Goal: Task Accomplishment & Management: Use online tool/utility

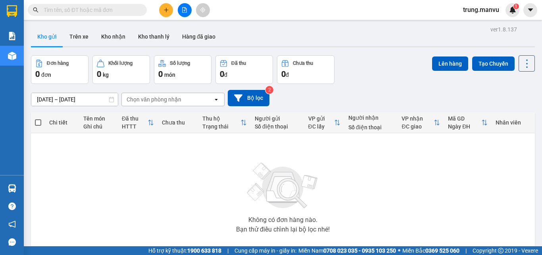
click at [94, 9] on input "text" at bounding box center [91, 10] width 94 height 9
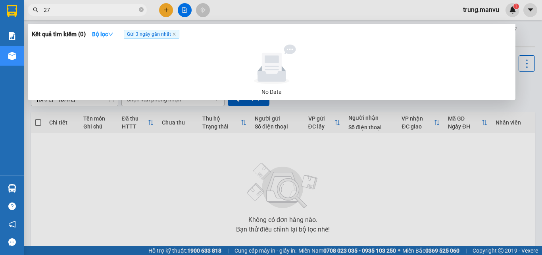
type input "273"
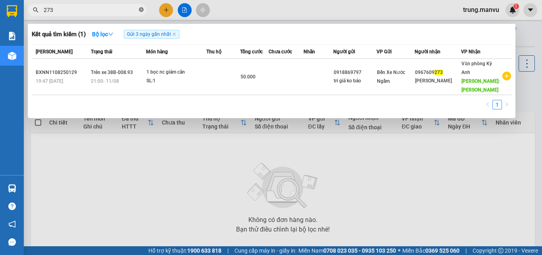
click at [142, 10] on icon "close-circle" at bounding box center [141, 9] width 5 height 5
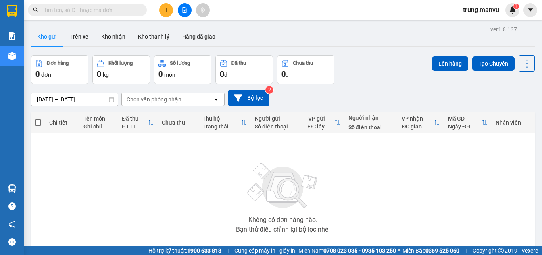
click at [114, 10] on input "text" at bounding box center [91, 10] width 94 height 9
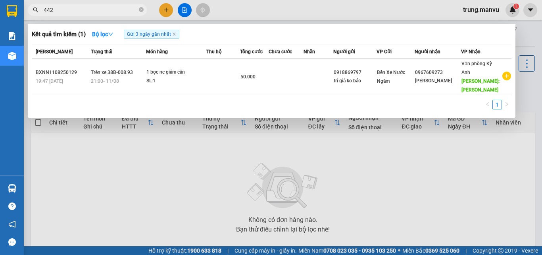
type input "4424"
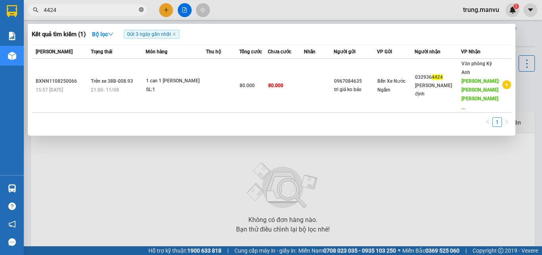
click at [141, 8] on icon "close-circle" at bounding box center [141, 9] width 5 height 5
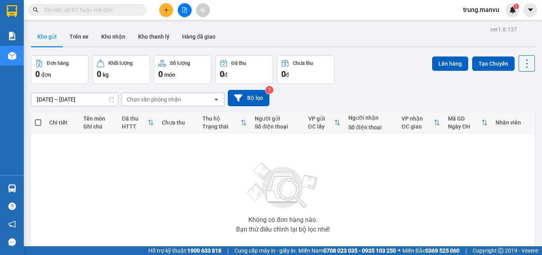
click at [121, 10] on input "text" at bounding box center [91, 10] width 94 height 9
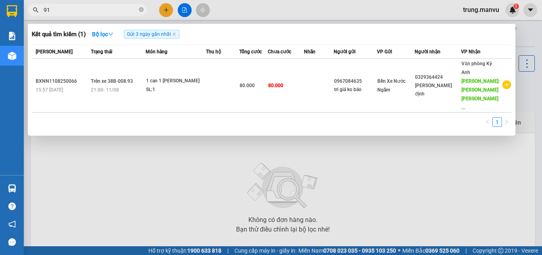
type input "913"
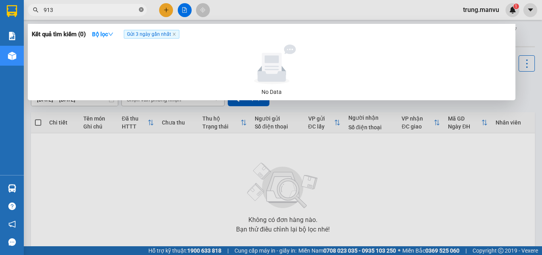
click at [143, 11] on icon "close-circle" at bounding box center [141, 9] width 5 height 5
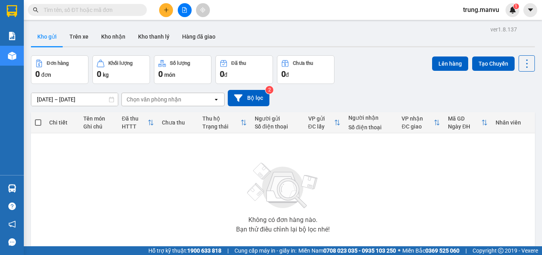
click at [124, 11] on input "text" at bounding box center [91, 10] width 94 height 9
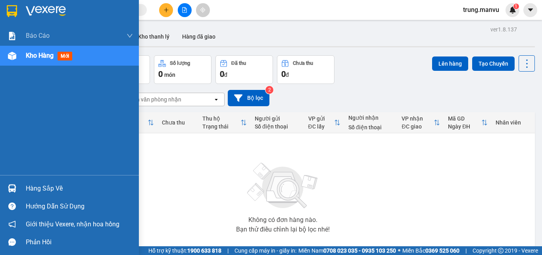
click at [13, 188] on img at bounding box center [12, 188] width 8 height 8
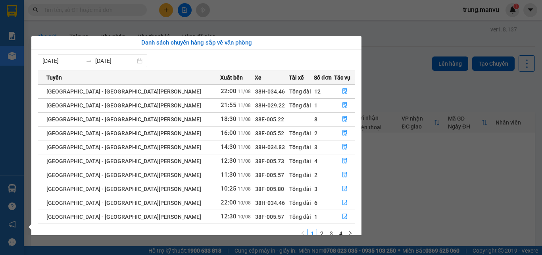
click at [380, 86] on section "Kết quả [PERSON_NAME] ( 0 ) Bộ lọc Gửi 3 ngày gần nhất No Data [PERSON_NAME].ma…" at bounding box center [271, 127] width 542 height 255
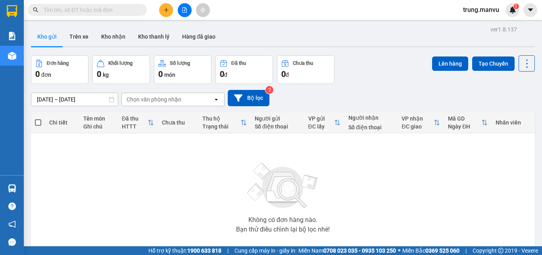
click at [51, 11] on input "text" at bounding box center [91, 10] width 94 height 9
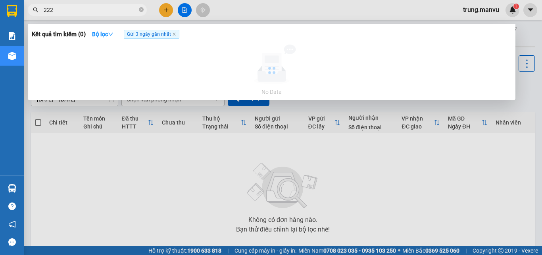
type input "2226"
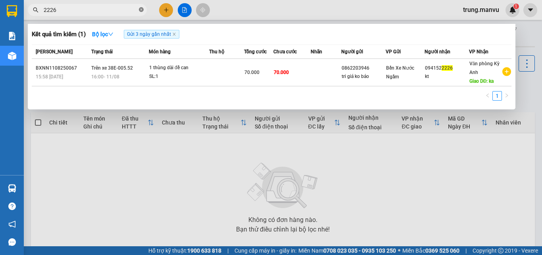
click at [141, 10] on icon "close-circle" at bounding box center [141, 9] width 5 height 5
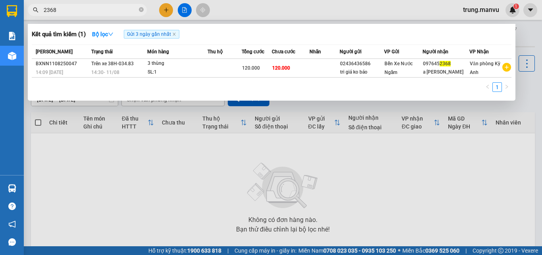
type input "2368"
click at [184, 8] on div at bounding box center [271, 127] width 542 height 255
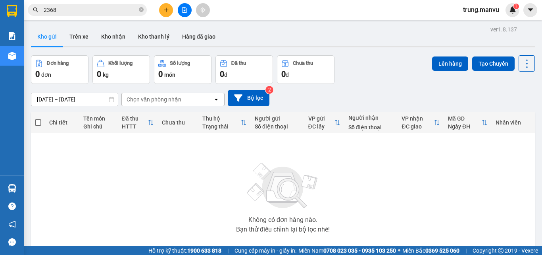
click at [185, 12] on icon "file-add" at bounding box center [185, 10] width 6 height 6
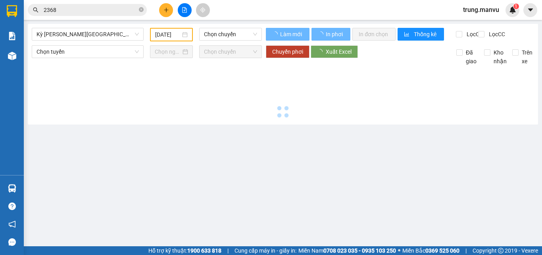
type input "[DATE]"
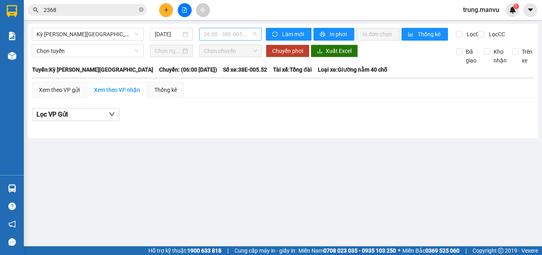
click at [223, 36] on span "06:00 - 38E-005.52" at bounding box center [230, 34] width 53 height 12
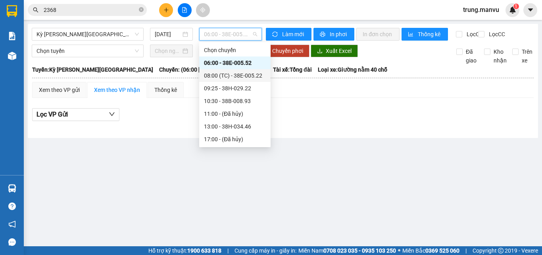
click at [250, 75] on div "08:00 (TC) - 38E-005.22" at bounding box center [235, 75] width 62 height 9
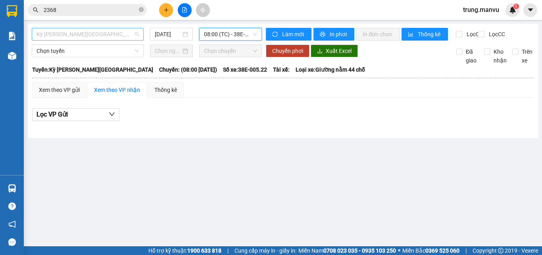
click at [95, 33] on span "Kỳ [PERSON_NAME][GEOGRAPHIC_DATA]" at bounding box center [88, 34] width 102 height 12
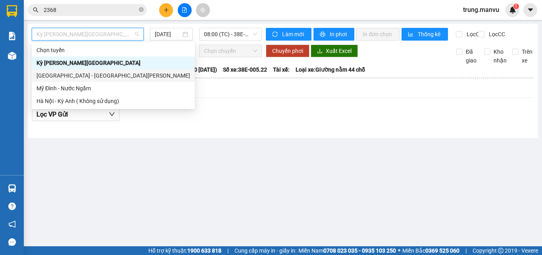
click at [64, 72] on div "[GEOGRAPHIC_DATA] - [GEOGRAPHIC_DATA][PERSON_NAME]" at bounding box center [114, 75] width 154 height 9
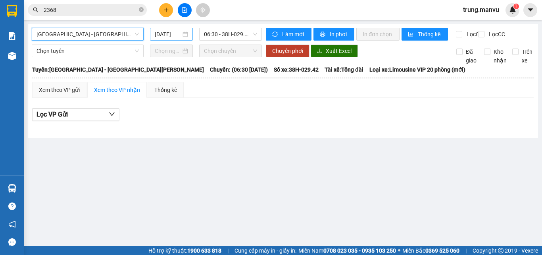
click at [172, 35] on input "[DATE]" at bounding box center [168, 34] width 26 height 9
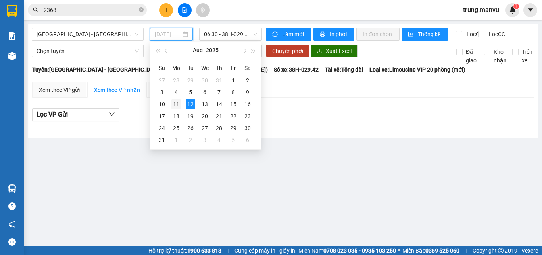
click at [174, 102] on div "11" at bounding box center [177, 104] width 10 height 10
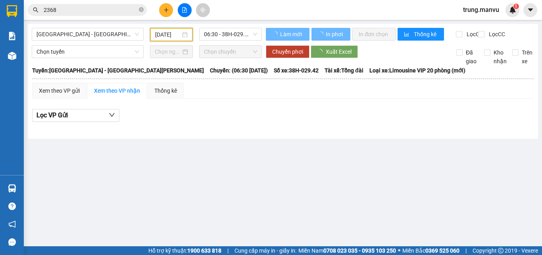
type input "[DATE]"
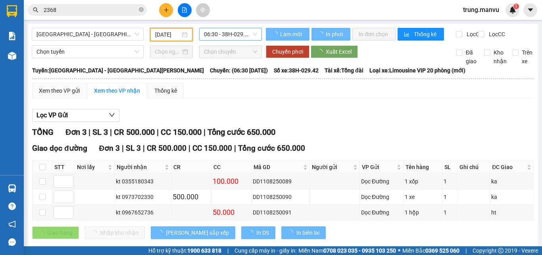
click at [226, 35] on span "06:30 - 38H-029.42" at bounding box center [230, 34] width 53 height 12
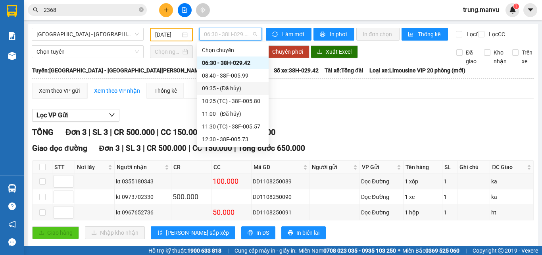
scroll to position [127, 0]
click at [245, 74] on div "18:30 - 38E-005.22" at bounding box center [233, 75] width 62 height 9
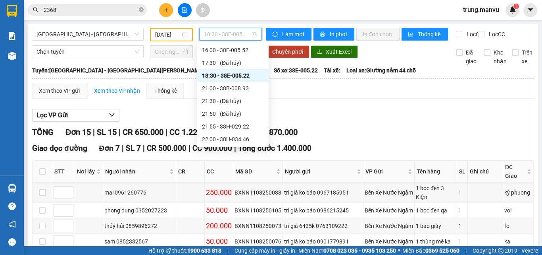
click at [240, 37] on span "18:30 - 38E-005.22" at bounding box center [230, 34] width 53 height 12
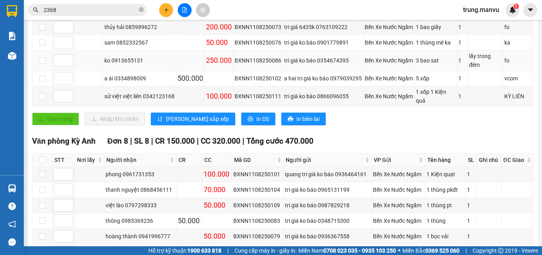
scroll to position [79, 0]
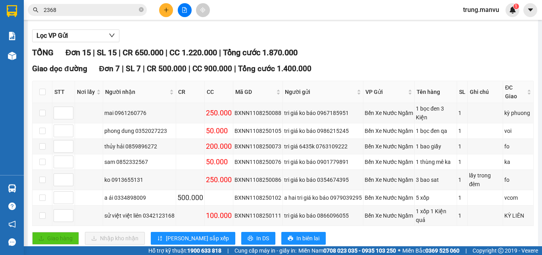
click at [186, 8] on icon "file-add" at bounding box center [185, 10] width 4 height 6
click at [183, 11] on icon "file-add" at bounding box center [185, 10] width 6 height 6
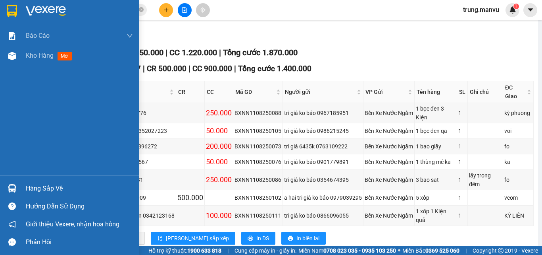
click at [16, 9] on img at bounding box center [12, 11] width 10 height 12
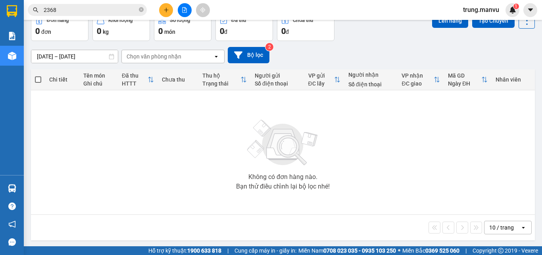
scroll to position [44, 0]
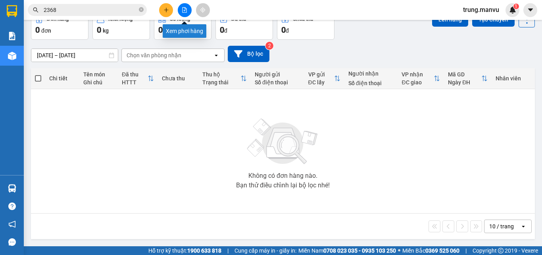
click at [185, 12] on icon "file-add" at bounding box center [185, 10] width 6 height 6
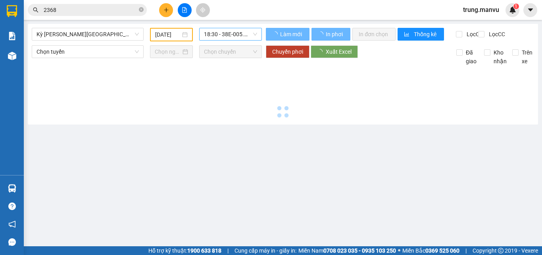
type input "[DATE]"
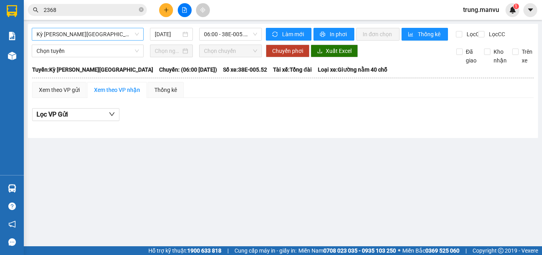
click at [125, 32] on span "Kỳ [PERSON_NAME][GEOGRAPHIC_DATA]" at bounding box center [88, 34] width 102 height 12
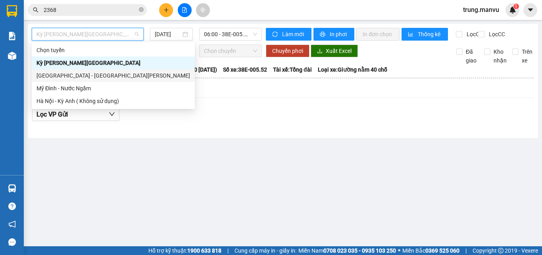
click at [69, 71] on div "[GEOGRAPHIC_DATA] - [GEOGRAPHIC_DATA][PERSON_NAME]" at bounding box center [113, 75] width 163 height 13
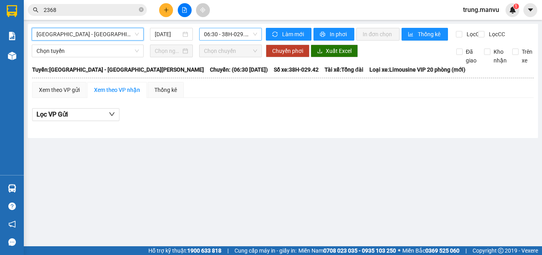
click at [224, 35] on span "06:30 - 38H-029.42" at bounding box center [230, 34] width 53 height 12
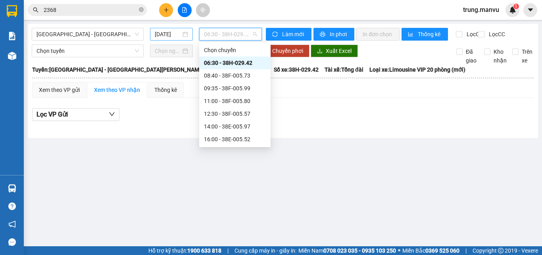
click at [162, 35] on input "[DATE]" at bounding box center [168, 34] width 26 height 9
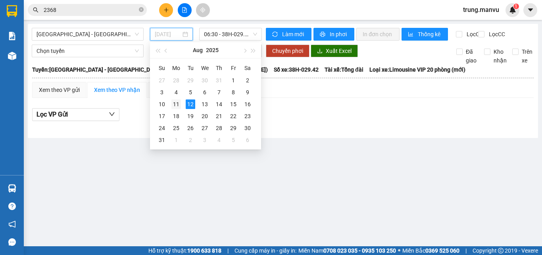
click at [177, 102] on div "11" at bounding box center [177, 104] width 10 height 10
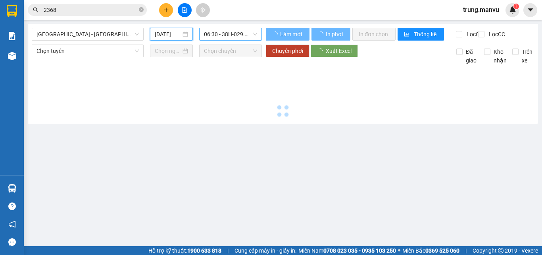
type input "[DATE]"
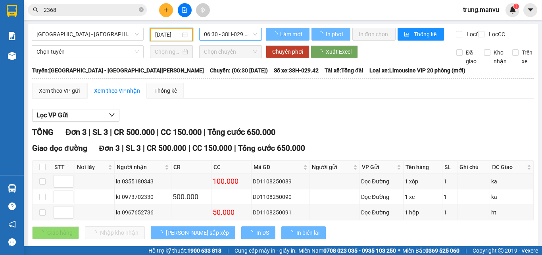
click at [235, 33] on span "06:30 - 38H-029.42" at bounding box center [230, 34] width 53 height 12
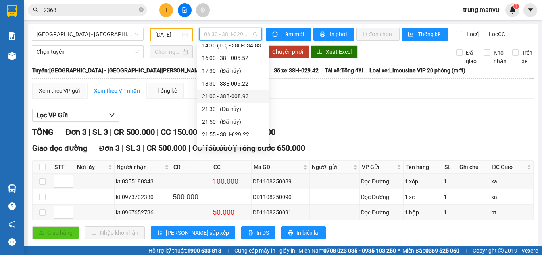
scroll to position [79, 0]
click at [257, 89] on div "14:30 (TC) - 38H-034.83" at bounding box center [233, 85] width 62 height 9
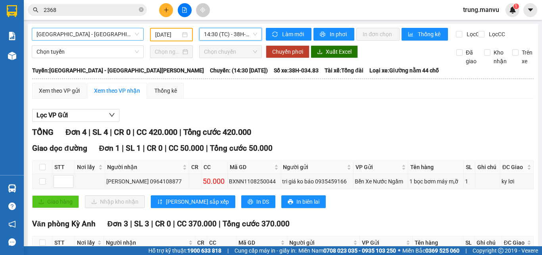
click at [100, 37] on span "[GEOGRAPHIC_DATA] - [GEOGRAPHIC_DATA][PERSON_NAME]" at bounding box center [88, 34] width 102 height 12
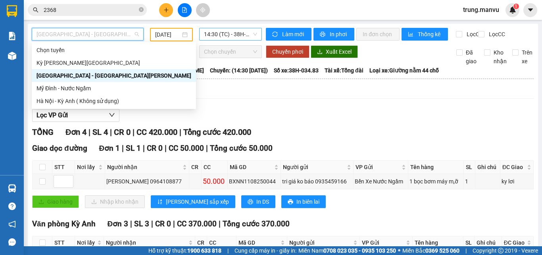
click at [221, 35] on span "14:30 (TC) - 38H-034.83" at bounding box center [230, 34] width 53 height 12
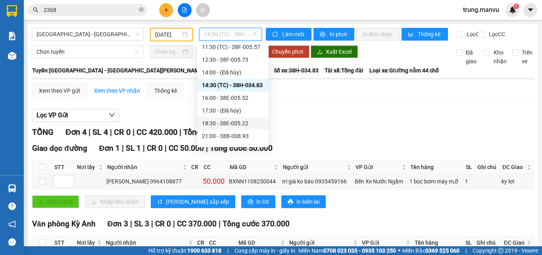
click at [243, 123] on div "18:30 - 38E-005.22" at bounding box center [233, 123] width 62 height 9
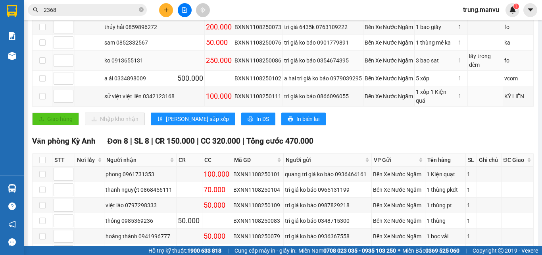
scroll to position [79, 0]
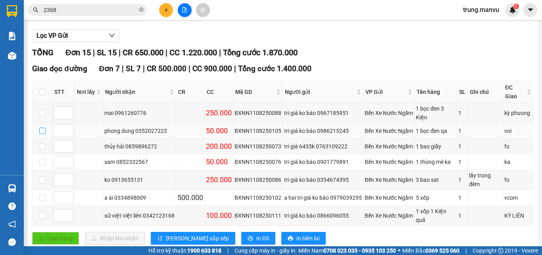
drag, startPoint x: 42, startPoint y: 136, endPoint x: 125, endPoint y: 143, distance: 83.7
click at [42, 134] on input "checkbox" at bounding box center [42, 130] width 6 height 6
checkbox input "true"
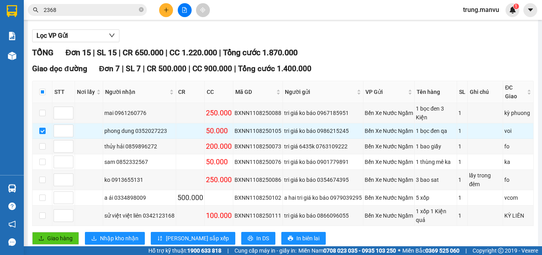
scroll to position [0, 0]
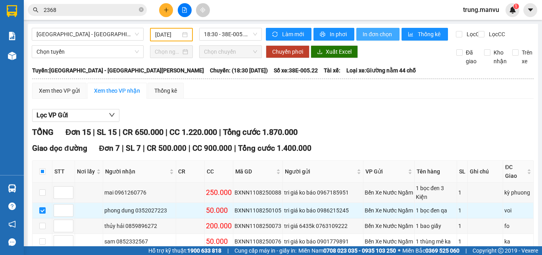
click at [365, 30] on span "In đơn chọn" at bounding box center [378, 34] width 31 height 9
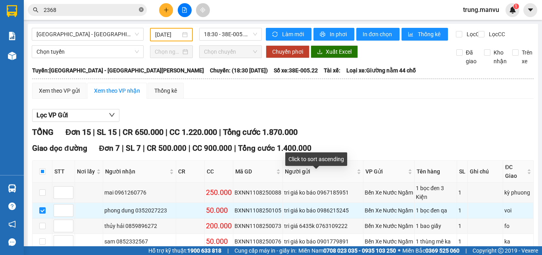
click at [140, 12] on icon "close-circle" at bounding box center [141, 9] width 5 height 5
click at [130, 13] on input "text" at bounding box center [91, 10] width 94 height 9
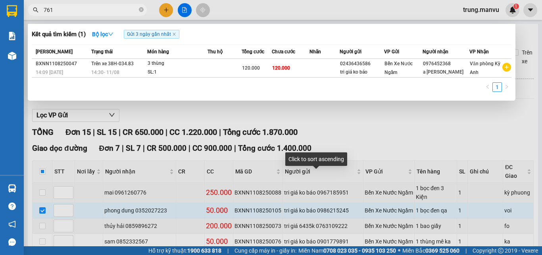
type input "7614"
click at [140, 10] on icon "close-circle" at bounding box center [141, 9] width 5 height 5
type input "sinh"
click at [140, 8] on icon "close-circle" at bounding box center [141, 9] width 5 height 5
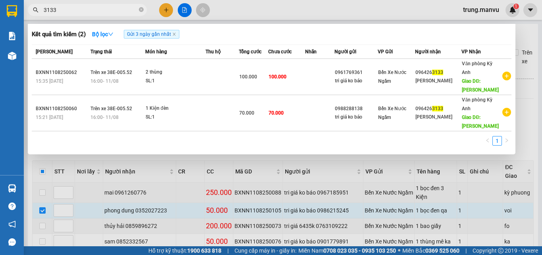
type input "3133"
click at [399, 167] on div at bounding box center [271, 127] width 542 height 255
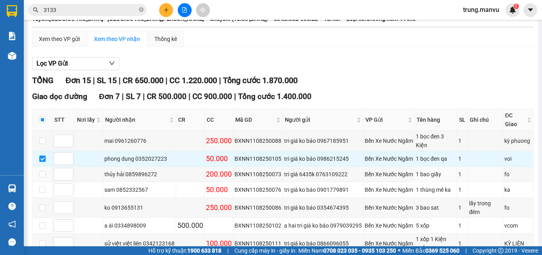
scroll to position [131, 0]
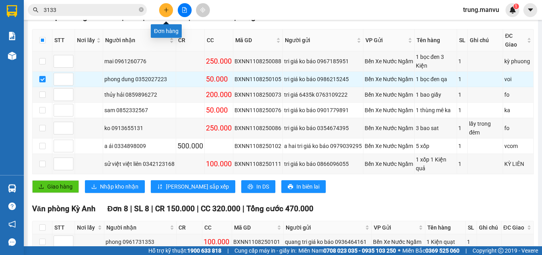
click at [162, 9] on button at bounding box center [166, 10] width 14 height 14
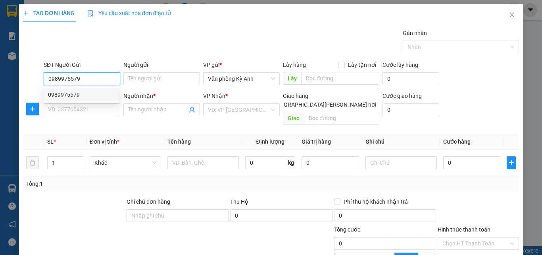
click at [79, 95] on div "0989975579" at bounding box center [81, 94] width 66 height 9
type input "0989975579"
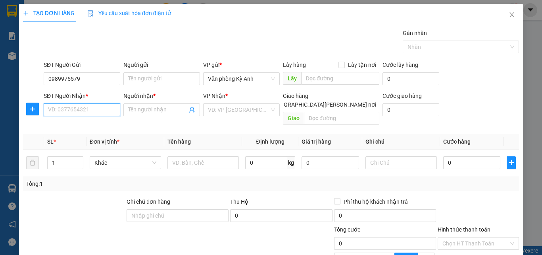
click at [83, 115] on input "SĐT Người Nhận *" at bounding box center [82, 109] width 77 height 13
click at [95, 126] on div "0964697678 - [PERSON_NAME]" at bounding box center [87, 125] width 78 height 9
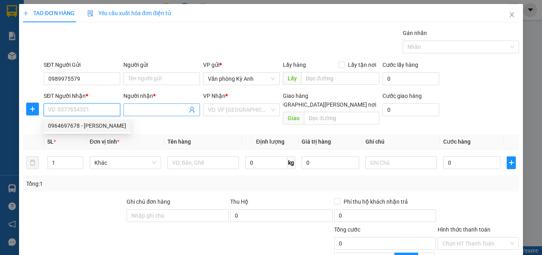
type input "0964697678"
type input "[PERSON_NAME] hai"
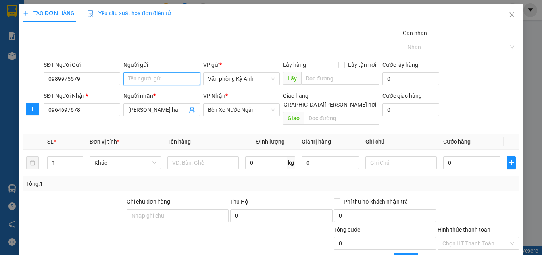
click at [155, 77] on input "Người gửi" at bounding box center [161, 78] width 77 height 13
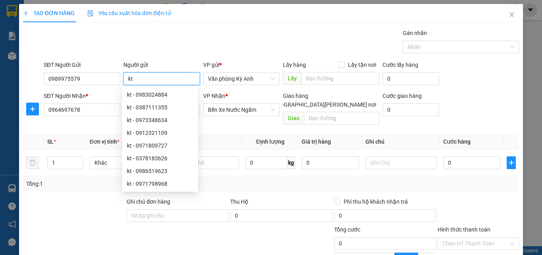
type input "kt"
click at [208, 23] on div "TẠO ĐƠN HÀNG Yêu cầu xuất [PERSON_NAME] điện tử Transit Pickup Surcharge Ids Tr…" at bounding box center [271, 166] width 496 height 324
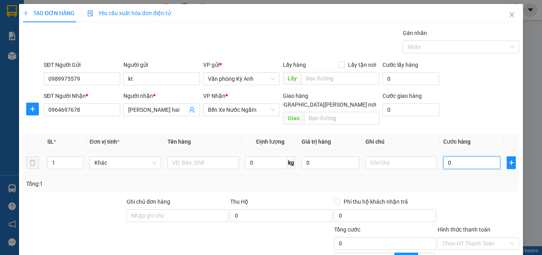
click at [459, 156] on input "0" at bounding box center [472, 162] width 57 height 13
type input "5"
type input "50"
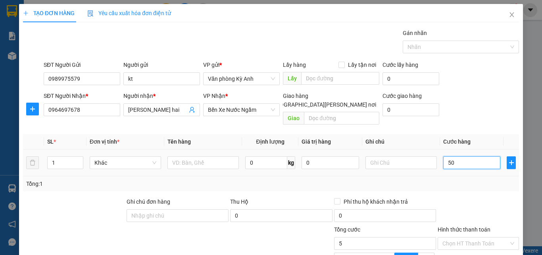
type input "50"
type input "500"
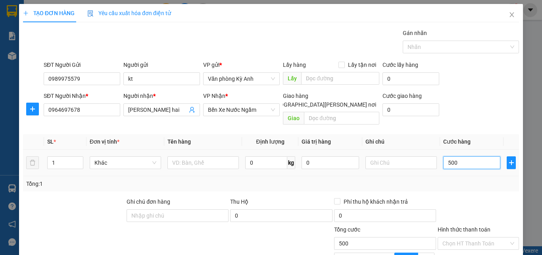
type input "5.000"
type input "50.000"
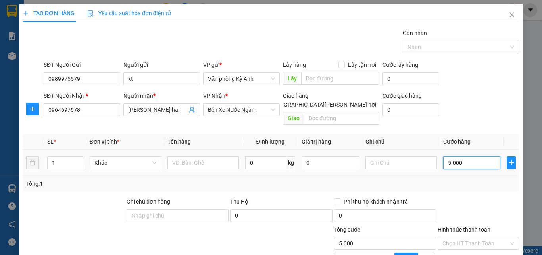
type input "50.000"
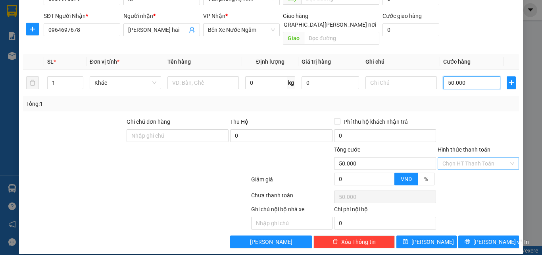
type input "50.000"
click at [468, 157] on input "Hình thức thanh toán" at bounding box center [476, 163] width 66 height 12
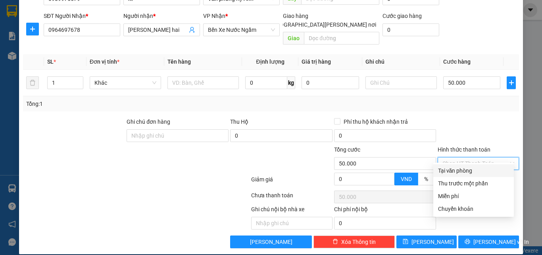
click at [461, 168] on div "Tại văn phòng" at bounding box center [473, 170] width 71 height 9
type input "0"
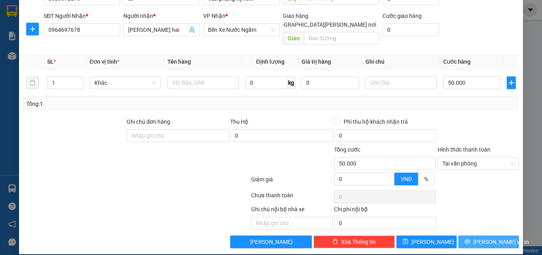
click at [471, 238] on icon "printer" at bounding box center [468, 241] width 6 height 6
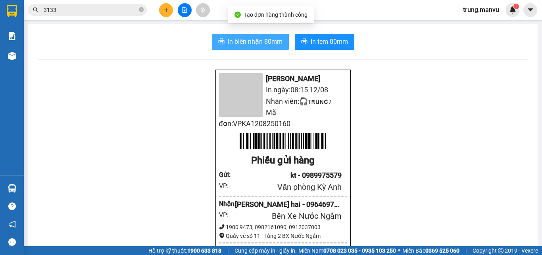
click at [239, 41] on span "In biên nhận 80mm" at bounding box center [255, 42] width 55 height 10
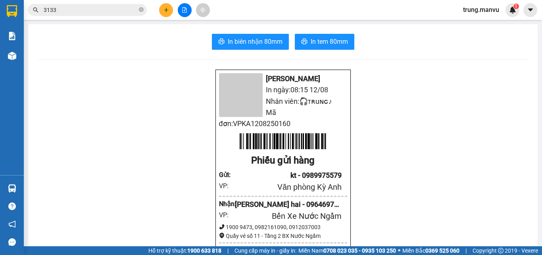
click at [77, 9] on input "3133" at bounding box center [91, 10] width 94 height 9
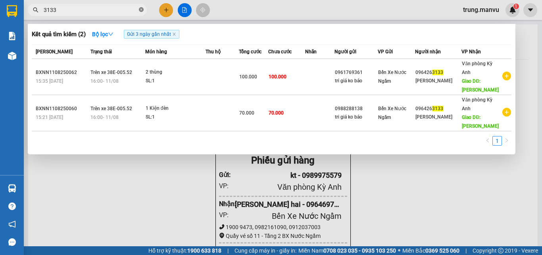
click at [142, 9] on icon "close-circle" at bounding box center [141, 9] width 5 height 5
type input "049"
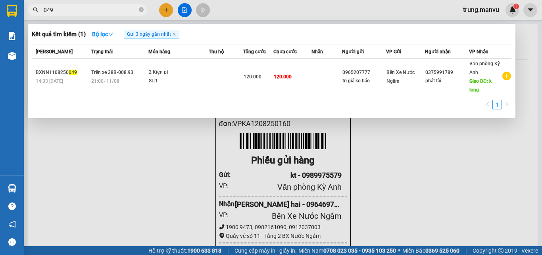
click at [101, 9] on input "049" at bounding box center [91, 10] width 94 height 9
click at [139, 10] on icon "close-circle" at bounding box center [141, 9] width 5 height 5
type input "693"
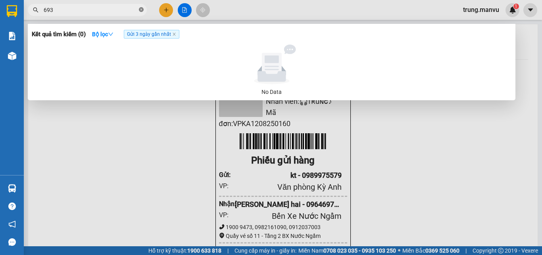
click at [140, 11] on icon "close-circle" at bounding box center [141, 9] width 5 height 5
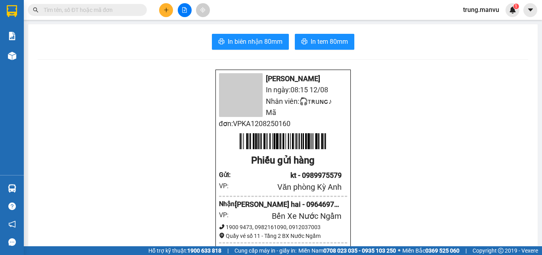
click at [71, 11] on input "text" at bounding box center [91, 10] width 94 height 9
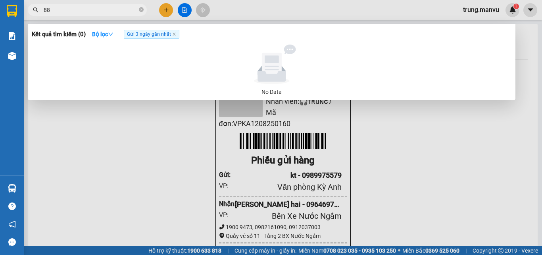
click at [56, 8] on input "88" at bounding box center [91, 10] width 94 height 9
click at [69, 0] on div at bounding box center [271, 127] width 542 height 255
click at [60, 6] on input "88" at bounding box center [91, 10] width 94 height 9
click at [75, 11] on input "88" at bounding box center [91, 10] width 94 height 9
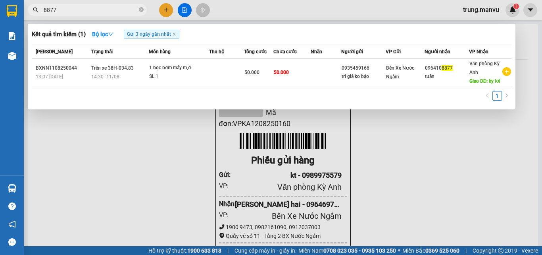
type input "8877"
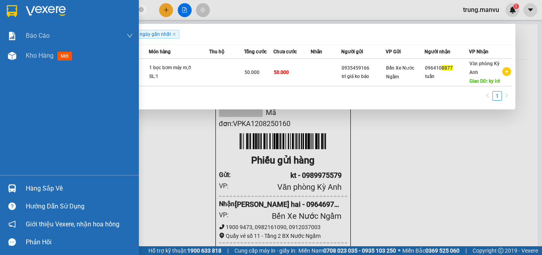
drag, startPoint x: 15, startPoint y: 79, endPoint x: 25, endPoint y: 66, distance: 16.7
click at [18, 79] on section "Kết quả [PERSON_NAME] ( 1 ) Bộ lọc Gửi 3 ngày gần nhất Mã ĐH Trạng thái Món hàn…" at bounding box center [271, 127] width 542 height 255
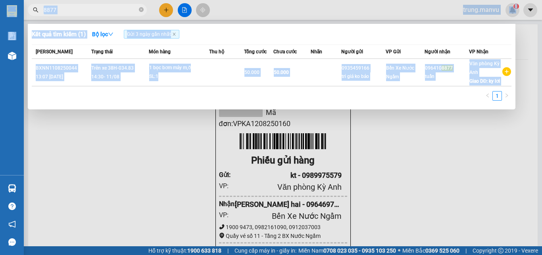
click at [100, 189] on div at bounding box center [271, 127] width 542 height 255
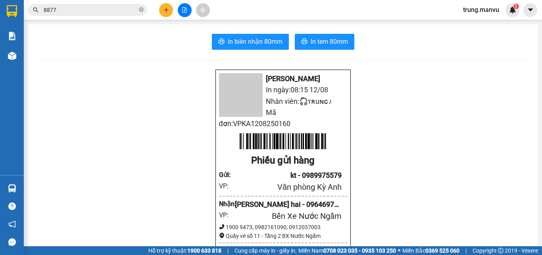
click at [91, 7] on input "8877" at bounding box center [91, 10] width 94 height 9
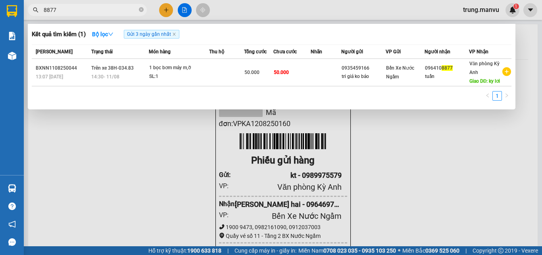
click at [91, 7] on input "8877" at bounding box center [91, 10] width 94 height 9
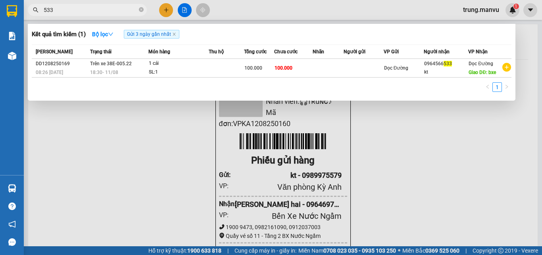
type input "533"
click at [143, 11] on icon "close-circle" at bounding box center [141, 9] width 5 height 5
type input "293"
click at [74, 7] on input "293" at bounding box center [91, 10] width 94 height 9
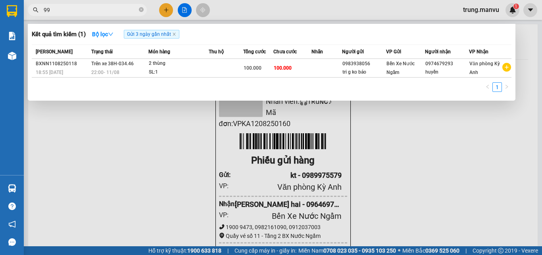
type input "996"
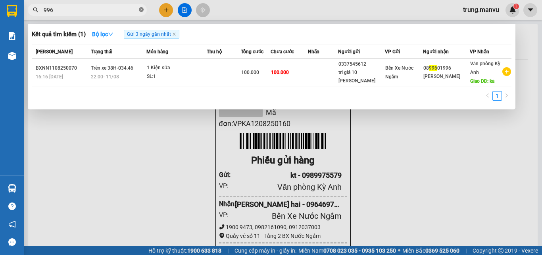
click at [141, 10] on icon "close-circle" at bounding box center [141, 9] width 5 height 5
type input "8694"
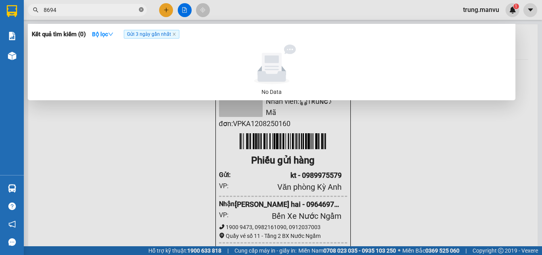
click at [137, 9] on span "8694" at bounding box center [87, 10] width 119 height 12
click at [141, 8] on icon "close-circle" at bounding box center [141, 9] width 5 height 5
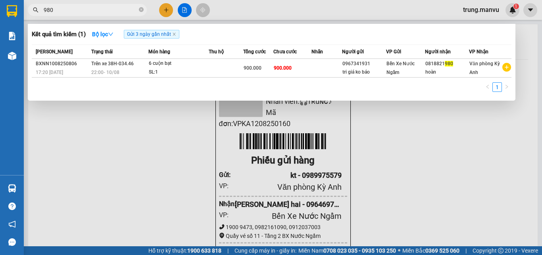
type input "980"
click at [421, 112] on div at bounding box center [271, 127] width 542 height 255
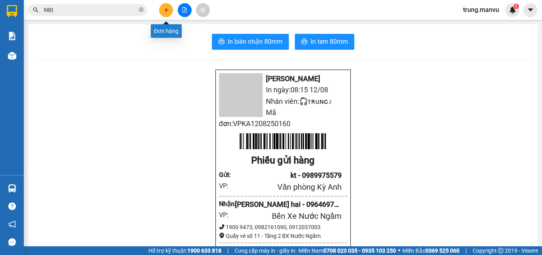
click at [171, 9] on button at bounding box center [166, 10] width 14 height 14
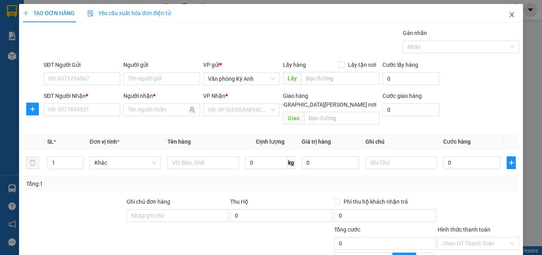
click at [509, 15] on icon "close" at bounding box center [512, 15] width 6 height 6
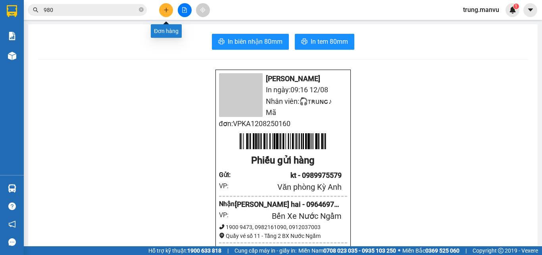
click at [168, 8] on icon "plus" at bounding box center [167, 10] width 6 height 6
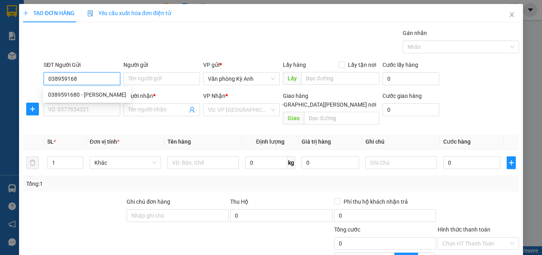
type input "0389591680"
click at [83, 91] on div "0389591680 - [PERSON_NAME]" at bounding box center [87, 94] width 78 height 9
type input "chi hien"
type input "0389591680"
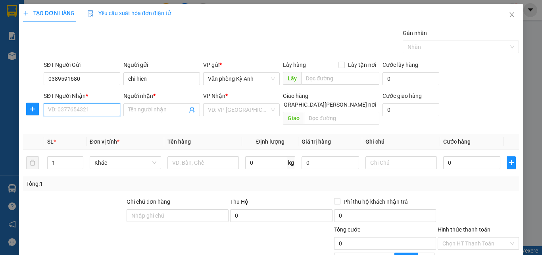
click at [83, 111] on input "SĐT Người Nhận *" at bounding box center [82, 109] width 77 height 13
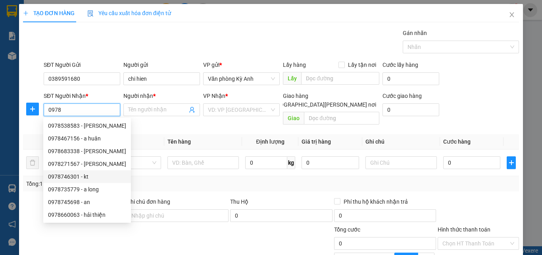
click at [78, 176] on div "0978746301 - kt" at bounding box center [87, 176] width 78 height 9
type input "0978746301"
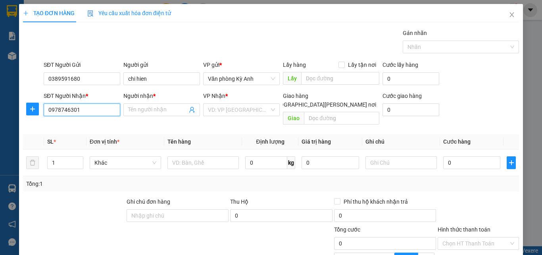
type input "kt"
type input "thanh hoa"
type input "0978746301"
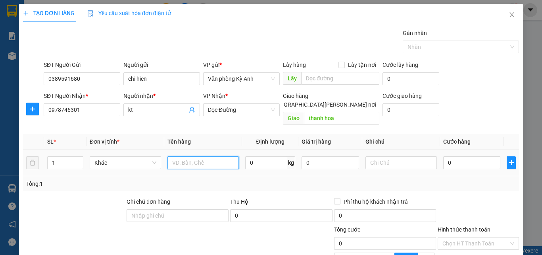
click at [216, 156] on input "text" at bounding box center [203, 162] width 71 height 13
type input "1 thung"
click at [477, 156] on input "0" at bounding box center [472, 162] width 57 height 13
type input "5"
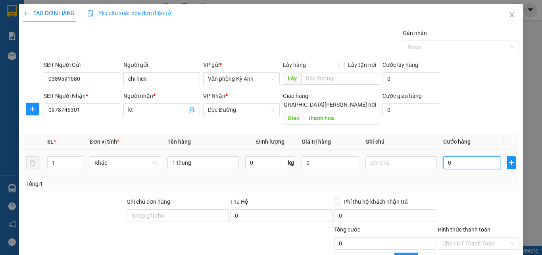
type input "5"
type input "50"
type input "500"
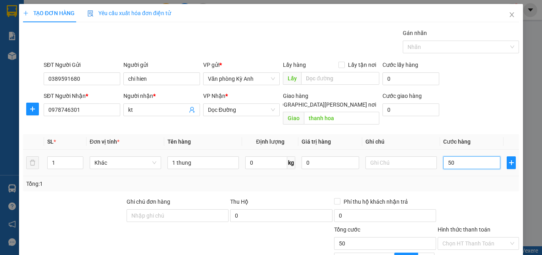
type input "500"
type input "5.000"
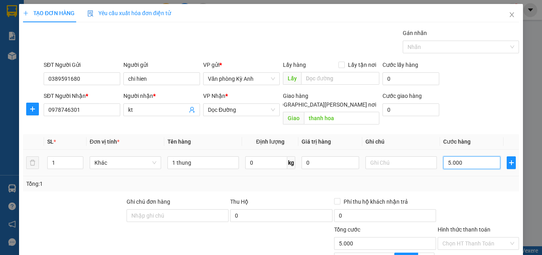
type input "50.000"
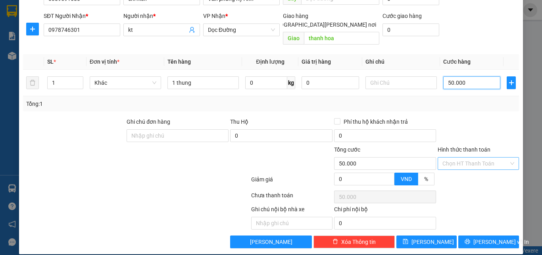
type input "50.000"
click at [471, 157] on input "Hình thức thanh toán" at bounding box center [476, 163] width 66 height 12
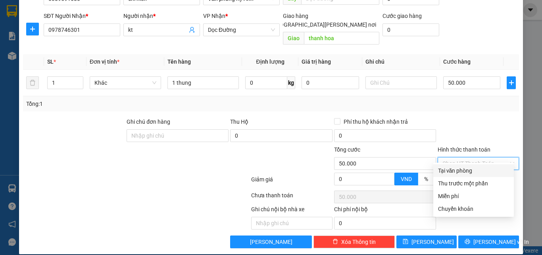
click at [464, 167] on div "Tại văn phòng" at bounding box center [473, 170] width 71 height 9
type input "0"
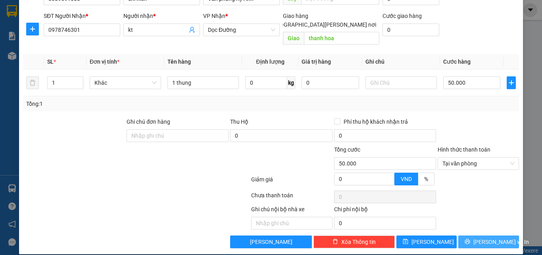
click at [471, 238] on icon "printer" at bounding box center [468, 241] width 6 height 6
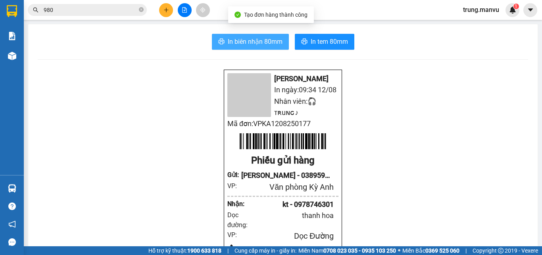
drag, startPoint x: 253, startPoint y: 46, endPoint x: 425, endPoint y: 212, distance: 239.3
click at [252, 46] on span "In biên nhận 80mm" at bounding box center [255, 42] width 55 height 10
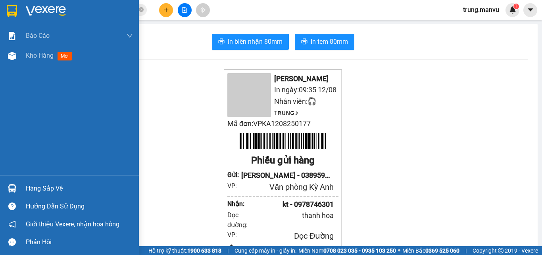
click at [15, 12] on img at bounding box center [12, 11] width 10 height 12
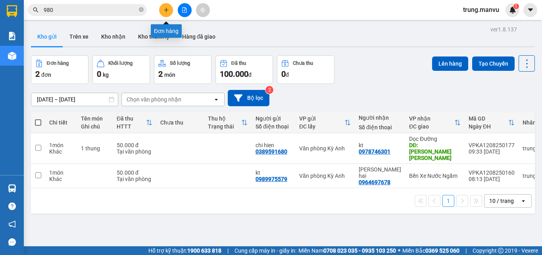
click at [165, 12] on icon "plus" at bounding box center [167, 10] width 6 height 6
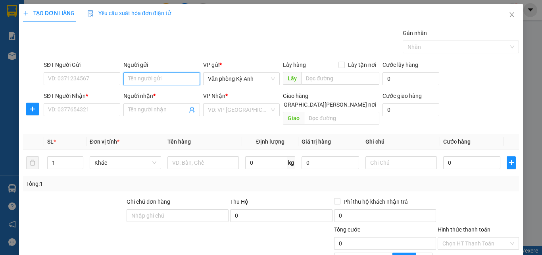
click at [140, 81] on input "Người gửi" at bounding box center [161, 78] width 77 height 13
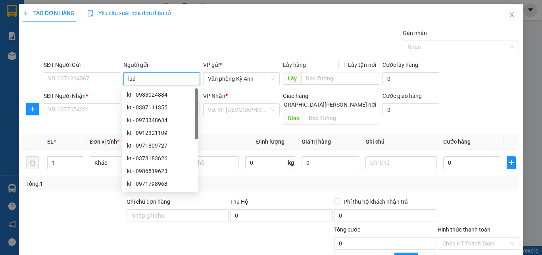
type input "luân"
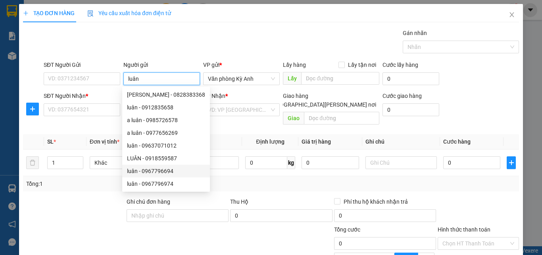
click at [158, 170] on div "luân - 0967796694" at bounding box center [166, 170] width 78 height 9
type input "0967796694"
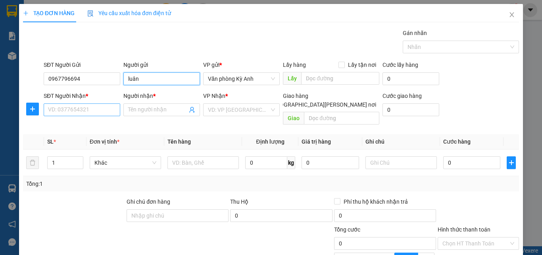
type input "luân"
click at [93, 114] on input "SĐT Người Nhận *" at bounding box center [82, 109] width 77 height 13
click at [97, 113] on input "SĐT Người Nhận *" at bounding box center [82, 109] width 77 height 13
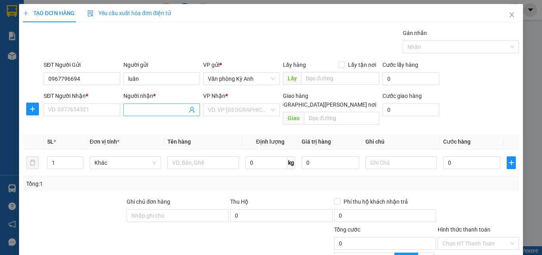
click at [139, 111] on input "Người nhận *" at bounding box center [157, 109] width 59 height 9
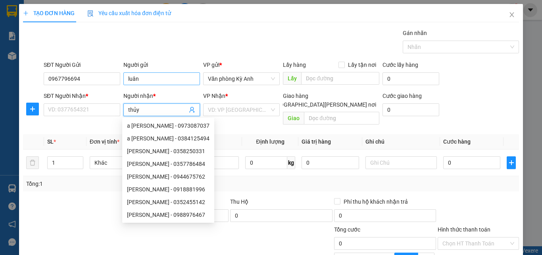
type input "thủy"
click at [163, 78] on input "luân" at bounding box center [161, 78] width 77 height 13
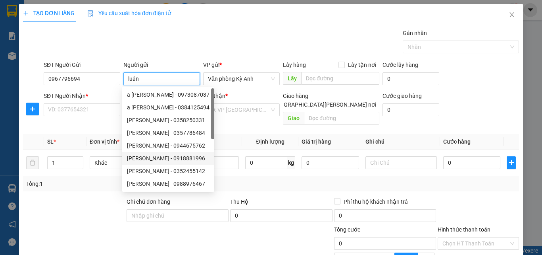
click at [162, 78] on input "luân" at bounding box center [161, 78] width 77 height 13
click at [101, 179] on div "Tổng: 1" at bounding box center [118, 183] width 184 height 9
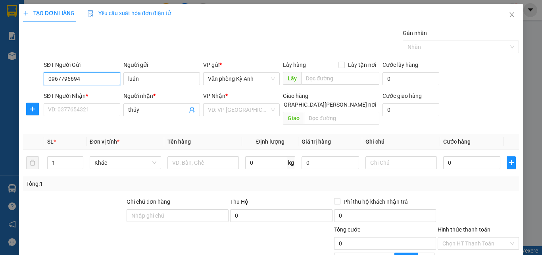
click at [108, 84] on input "0967796694" at bounding box center [82, 78] width 77 height 13
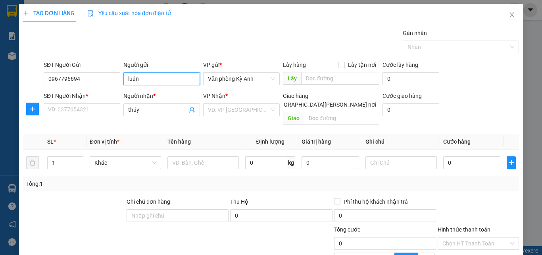
click at [175, 84] on input "luân" at bounding box center [161, 78] width 77 height 13
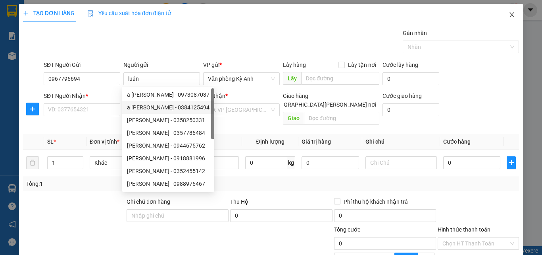
click at [511, 19] on span "Close" at bounding box center [512, 15] width 22 height 22
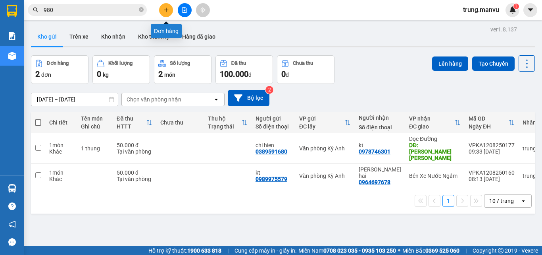
click at [166, 12] on icon "plus" at bounding box center [167, 10] width 6 height 6
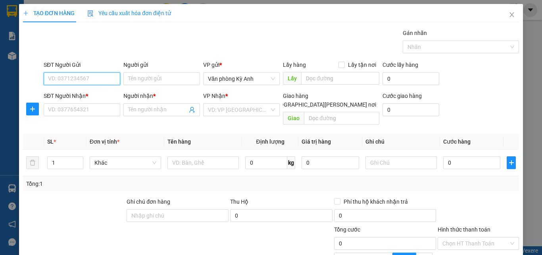
paste input "0967796694"
type input "0967796694"
click at [99, 77] on input "0967796694" at bounding box center [82, 78] width 77 height 13
click at [96, 95] on div "0967796694 - luân" at bounding box center [81, 94] width 66 height 9
type input "luân"
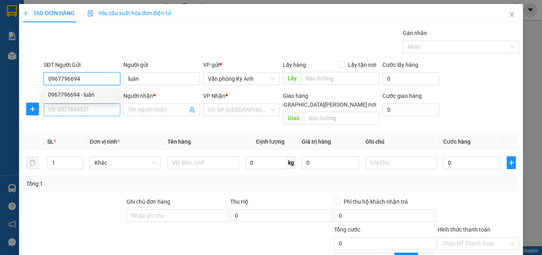
type input "0967796694"
click at [95, 104] on input "SĐT Người Nhận *" at bounding box center [82, 109] width 77 height 13
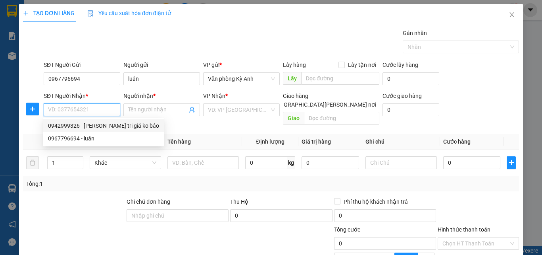
click at [91, 126] on div "0942999326 - [PERSON_NAME] tri giá ko báo" at bounding box center [103, 125] width 111 height 9
type input "0942999326"
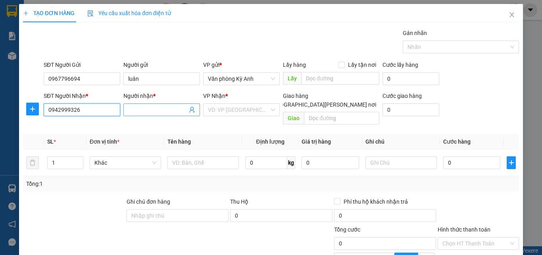
type input "[PERSON_NAME] tri giá ko báo"
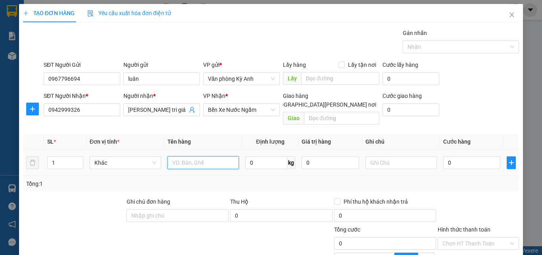
click at [190, 156] on input "text" at bounding box center [203, 162] width 71 height 13
type input "1 hop"
click at [450, 156] on input "0" at bounding box center [472, 162] width 57 height 13
type input "5"
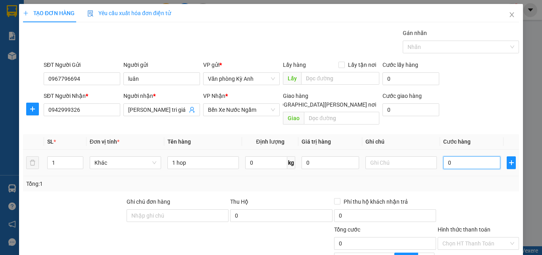
type input "5"
type input "50"
type input "500"
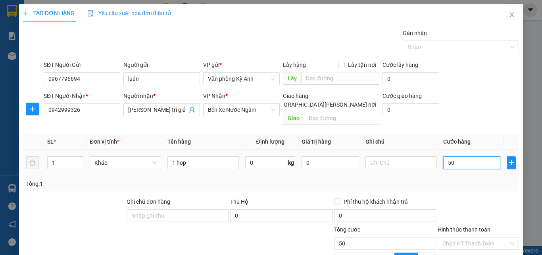
type input "500"
type input "5.000"
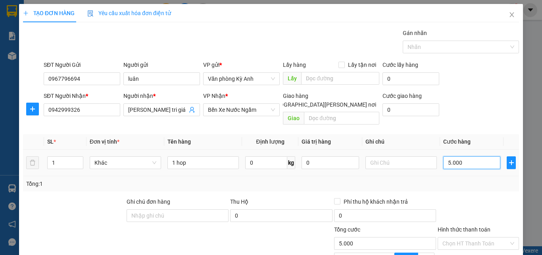
type input "50.000"
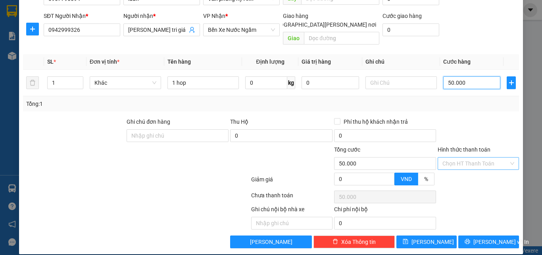
type input "50.000"
click at [457, 157] on input "Hình thức thanh toán" at bounding box center [476, 163] width 66 height 12
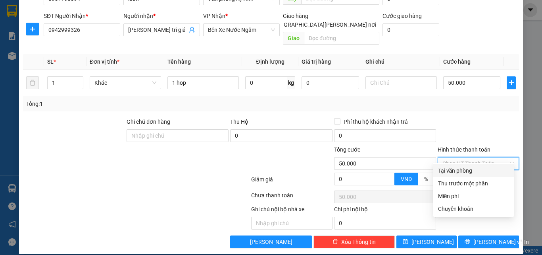
click at [451, 168] on div "Tại văn phòng" at bounding box center [473, 170] width 71 height 9
type input "0"
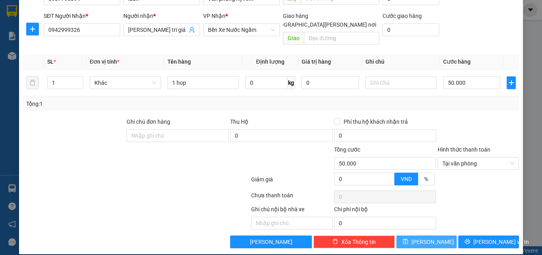
click at [430, 237] on span "[PERSON_NAME]" at bounding box center [433, 241] width 42 height 9
type input "0"
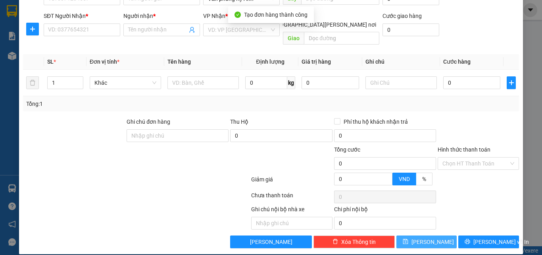
scroll to position [0, 0]
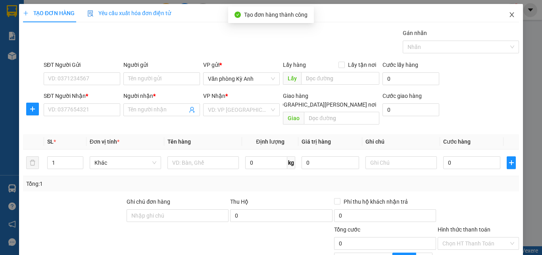
click at [509, 15] on icon "close" at bounding box center [512, 15] width 6 height 6
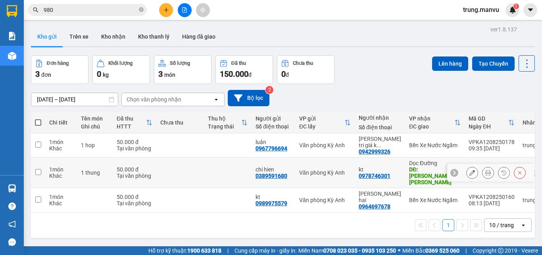
click at [386, 166] on div "kt" at bounding box center [380, 169] width 42 height 6
checkbox input "true"
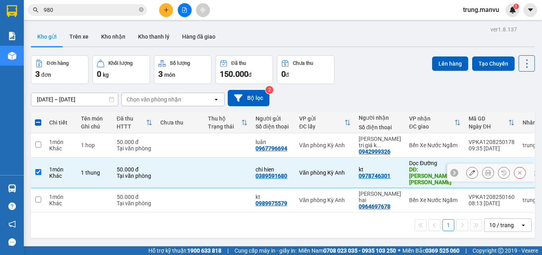
click at [486, 170] on icon at bounding box center [489, 173] width 6 height 6
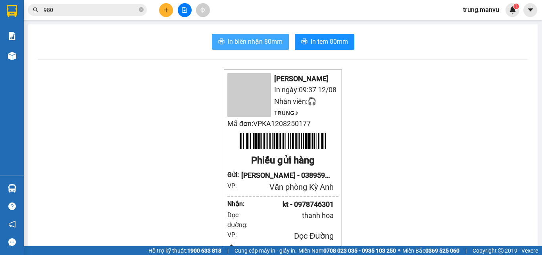
click at [235, 41] on span "In biên nhận 80mm" at bounding box center [255, 42] width 55 height 10
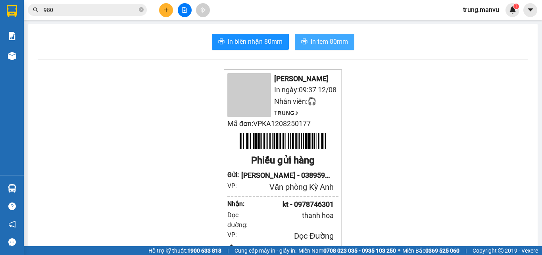
click at [314, 47] on button "In tem 80mm" at bounding box center [325, 42] width 60 height 16
click at [139, 8] on icon "close-circle" at bounding box center [141, 9] width 5 height 5
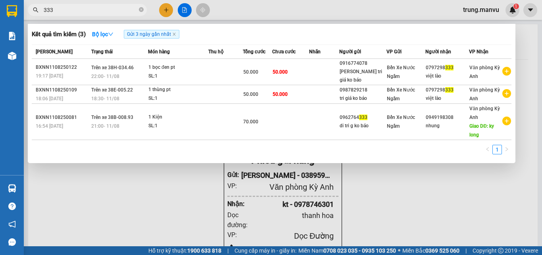
type input "333"
click at [181, 210] on div at bounding box center [271, 127] width 542 height 255
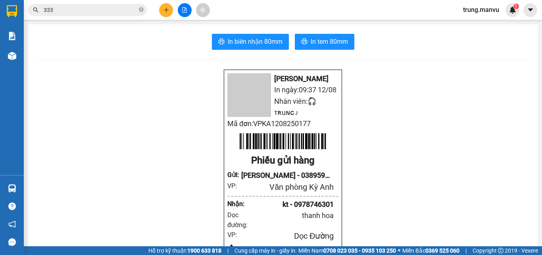
click at [73, 8] on input "333" at bounding box center [91, 10] width 94 height 9
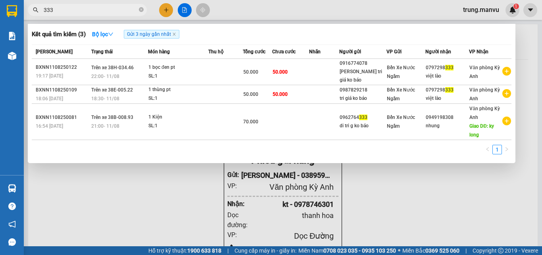
click at [73, 8] on input "333" at bounding box center [91, 10] width 94 height 9
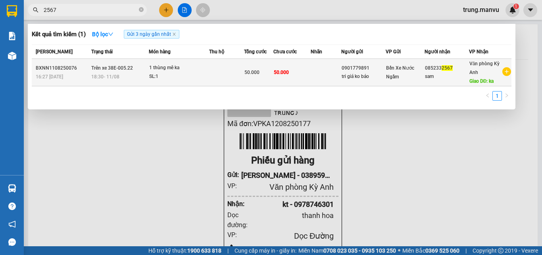
type input "2567"
click at [269, 73] on div "50.000" at bounding box center [259, 72] width 29 height 9
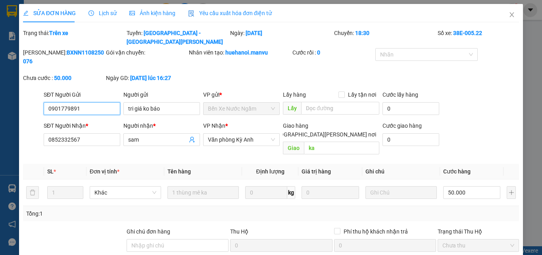
type input "0901779891"
type input "tri giá ko báo"
type input "0852332567"
type input "sam"
type input "ka"
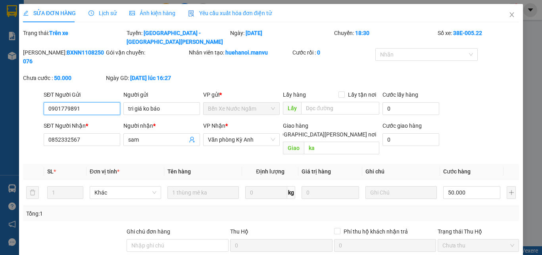
type input "50.000"
click at [509, 11] on span "Close" at bounding box center [512, 15] width 22 height 22
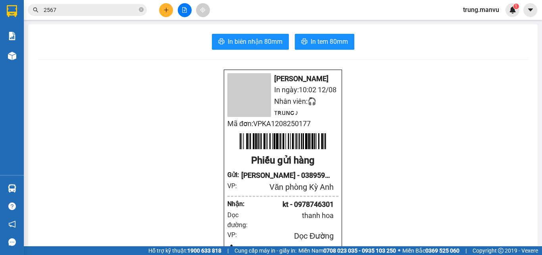
click at [89, 17] on div "Kết quả [PERSON_NAME] ( 1 ) Bộ lọc Gửi 3 ngày gần nhất Mã ĐH Trạng thái Món hàn…" at bounding box center [271, 10] width 542 height 20
click at [91, 14] on input "2567" at bounding box center [91, 10] width 94 height 9
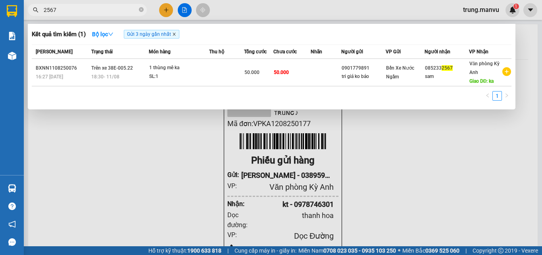
click at [174, 33] on icon "close" at bounding box center [174, 34] width 4 height 4
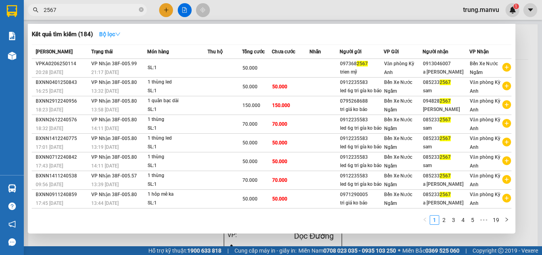
click at [119, 36] on icon "down" at bounding box center [118, 34] width 6 height 6
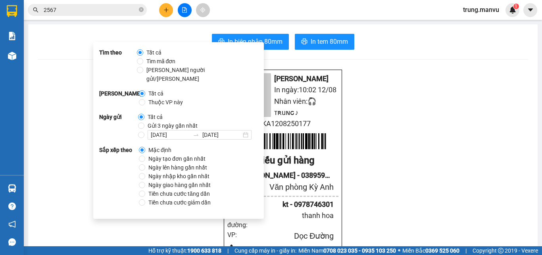
click at [107, 13] on input "2567" at bounding box center [91, 10] width 94 height 9
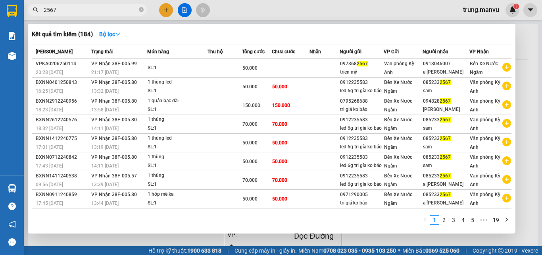
click at [107, 11] on input "2567" at bounding box center [91, 10] width 94 height 9
type input "2"
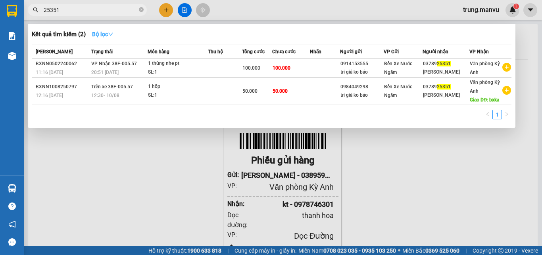
type input "25351"
click at [105, 33] on strong "Bộ lọc" at bounding box center [102, 34] width 21 height 6
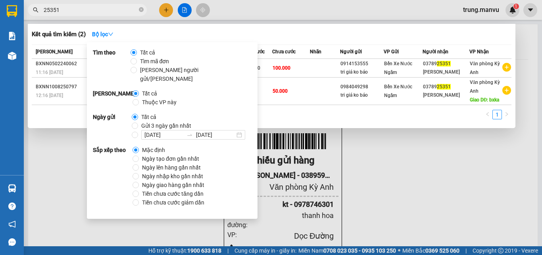
click at [130, 116] on strong "Ngày gửi" at bounding box center [112, 125] width 39 height 27
click at [153, 121] on span "Gửi 3 ngày gần nhất" at bounding box center [166, 125] width 56 height 9
click at [138, 122] on input "Gửi 3 ngày gần nhất" at bounding box center [135, 125] width 6 height 6
radio input "true"
radio input "false"
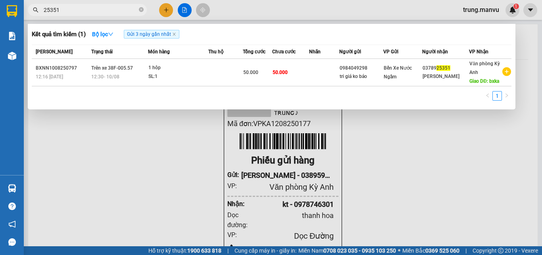
click at [302, 108] on div "Kết quả [PERSON_NAME] ( 1 ) Bộ lọc Gửi 3 ngày gần nhất Mã ĐH Trạng thái Món hàn…" at bounding box center [272, 66] width 488 height 85
click at [140, 10] on icon "close-circle" at bounding box center [141, 9] width 5 height 5
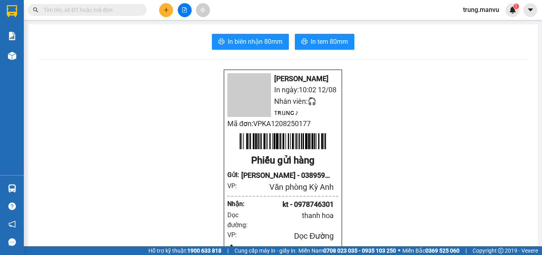
click at [125, 11] on input "text" at bounding box center [91, 10] width 94 height 9
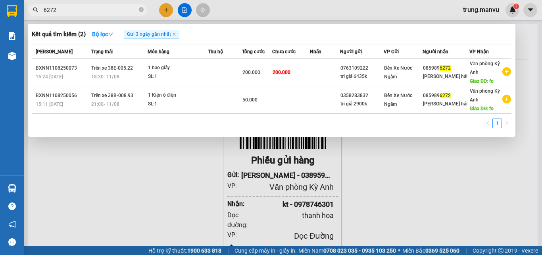
type input "6272"
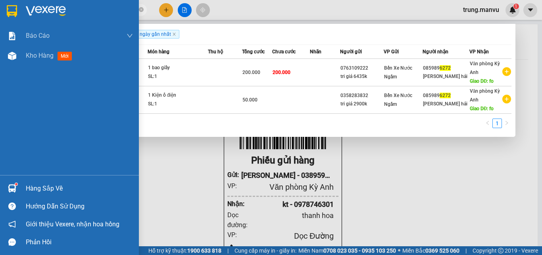
click at [9, 6] on img at bounding box center [12, 11] width 10 height 12
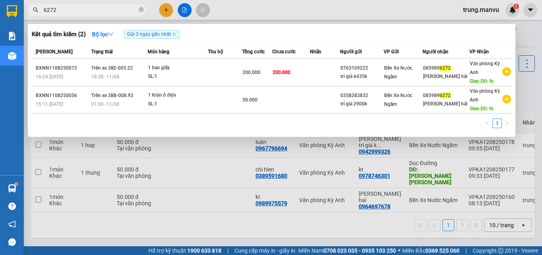
click at [172, 212] on div at bounding box center [271, 127] width 542 height 255
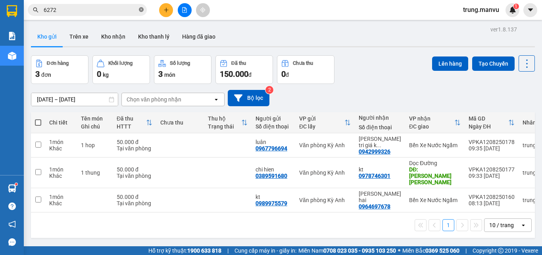
click at [140, 7] on span at bounding box center [141, 10] width 5 height 8
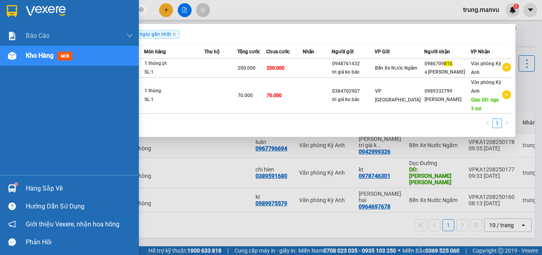
type input "810"
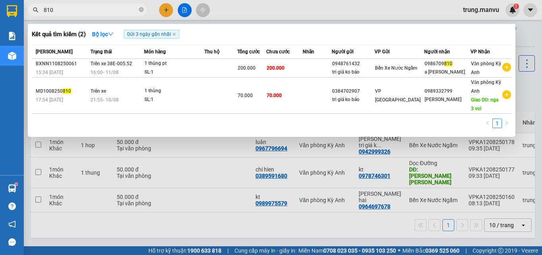
drag, startPoint x: 217, startPoint y: 203, endPoint x: 227, endPoint y: 203, distance: 9.9
click at [220, 203] on div at bounding box center [271, 127] width 542 height 255
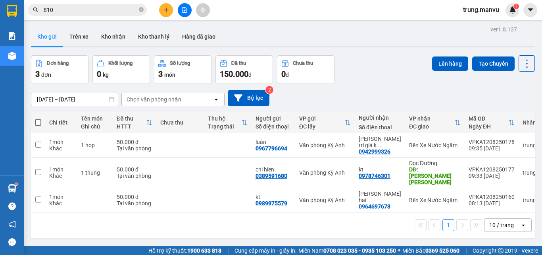
drag, startPoint x: 247, startPoint y: 251, endPoint x: 421, endPoint y: 89, distance: 237.4
click at [421, 89] on div "[DATE] – [DATE] Press the down arrow key to interact with the calendar and sele…" at bounding box center [283, 98] width 504 height 28
click at [486, 197] on icon at bounding box center [489, 200] width 6 height 6
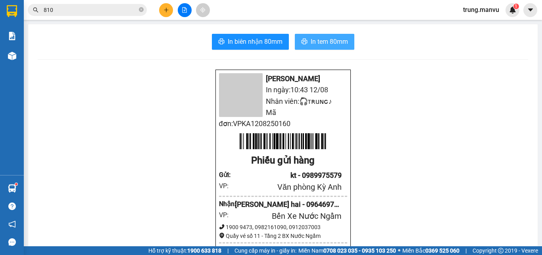
click at [314, 41] on span "In tem 80mm" at bounding box center [329, 42] width 37 height 10
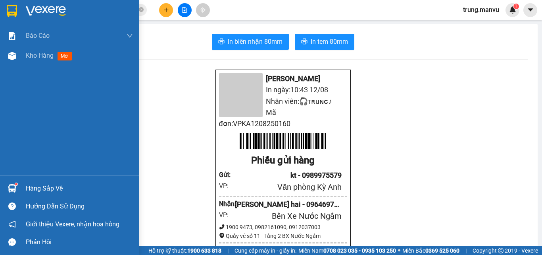
click at [13, 10] on img at bounding box center [12, 11] width 10 height 12
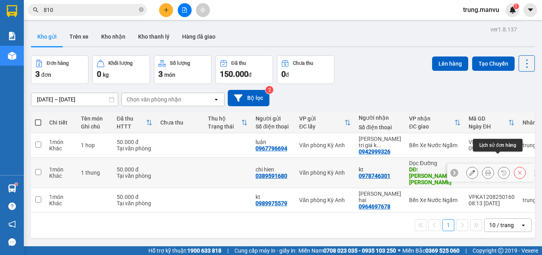
click at [485, 166] on button at bounding box center [488, 173] width 11 height 14
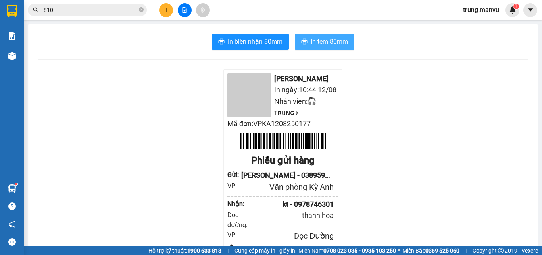
click at [315, 41] on span "In tem 80mm" at bounding box center [329, 42] width 37 height 10
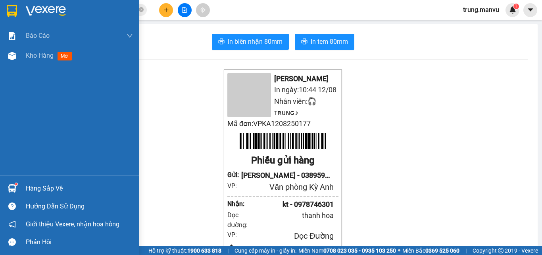
click at [22, 11] on div at bounding box center [69, 13] width 139 height 26
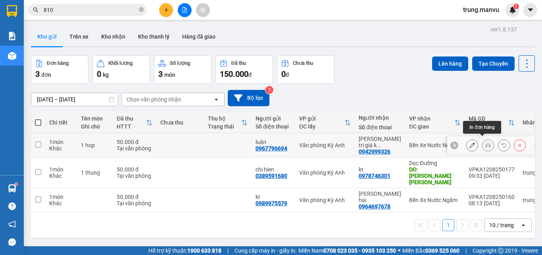
click at [486, 142] on icon at bounding box center [489, 145] width 6 height 6
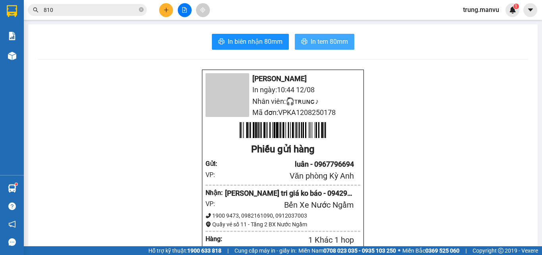
click at [314, 48] on button "In tem 80mm" at bounding box center [325, 42] width 60 height 16
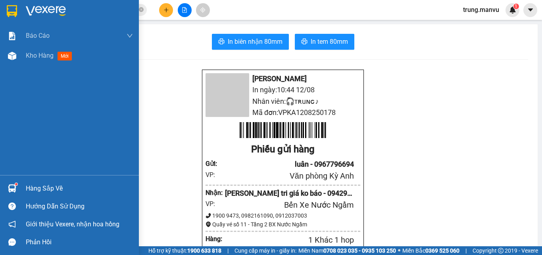
click at [14, 9] on img at bounding box center [12, 11] width 10 height 12
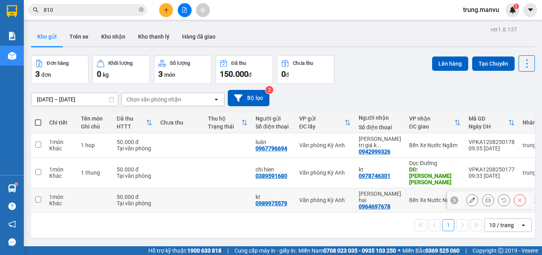
click at [342, 197] on div "Văn phòng Kỳ Anh" at bounding box center [325, 200] width 52 height 6
checkbox input "true"
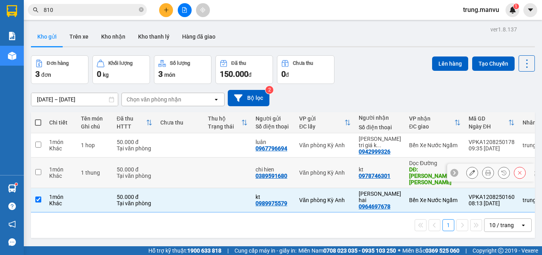
click at [328, 169] on div "Văn phòng Kỳ Anh" at bounding box center [325, 172] width 52 height 6
checkbox input "true"
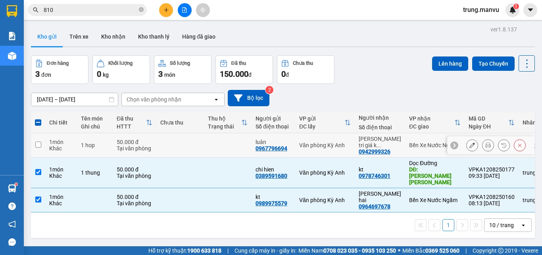
click at [325, 137] on td "Văn phòng Kỳ Anh" at bounding box center [325, 145] width 60 height 24
checkbox input "true"
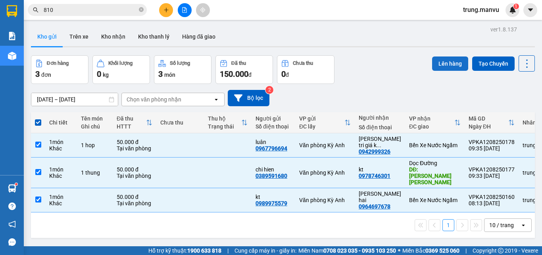
click at [450, 59] on button "Lên hàng" at bounding box center [450, 63] width 36 height 14
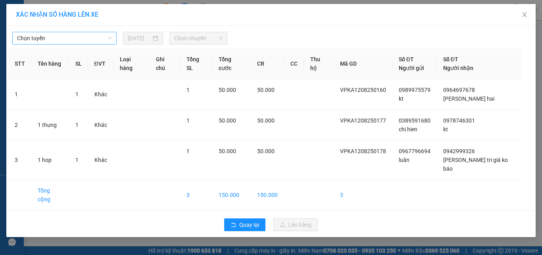
click at [61, 37] on span "Chọn tuyến" at bounding box center [64, 38] width 95 height 12
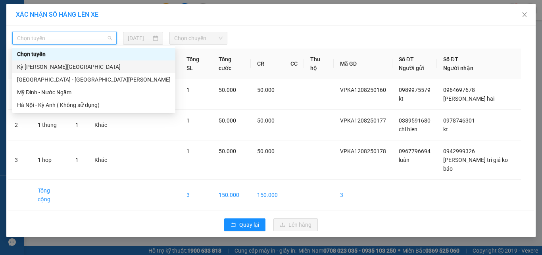
click at [50, 71] on div "Kỳ [PERSON_NAME][GEOGRAPHIC_DATA]" at bounding box center [93, 66] width 163 height 13
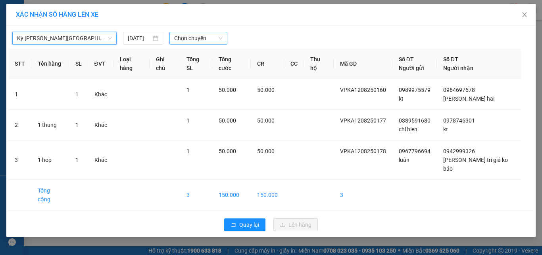
click at [193, 37] on span "Chọn chuyến" at bounding box center [198, 38] width 49 height 12
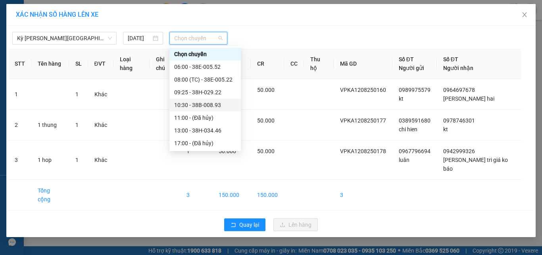
click at [220, 102] on div "10:30 - 38B-008.93" at bounding box center [205, 104] width 62 height 9
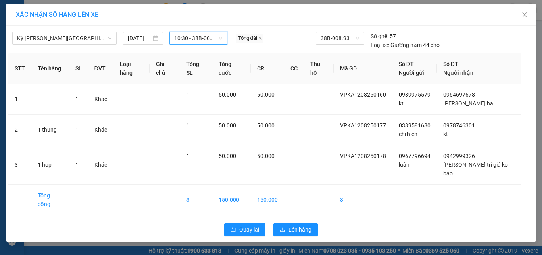
click at [287, 219] on div "Quay lại Lên hàng" at bounding box center [271, 229] width 526 height 21
click at [295, 223] on button "Lên hàng" at bounding box center [296, 229] width 44 height 13
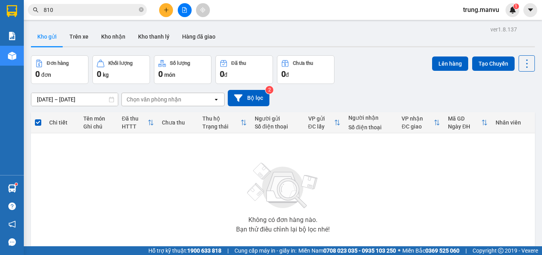
click at [184, 17] on div "Kết quả [PERSON_NAME] ( 2 ) Bộ lọc Gửi 3 ngày gần nhất Mã ĐH Trạng thái Món hàn…" at bounding box center [271, 10] width 542 height 20
click at [191, 6] on div at bounding box center [185, 10] width 60 height 14
click at [183, 7] on button at bounding box center [185, 10] width 14 height 14
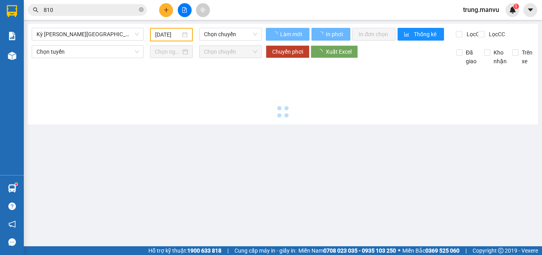
type input "[DATE]"
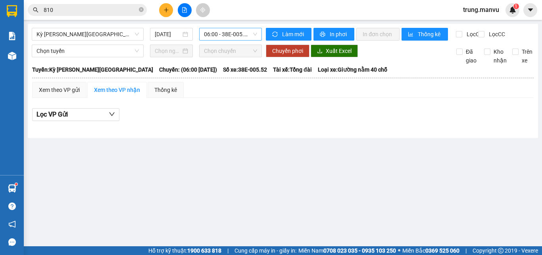
click at [218, 32] on span "06:00 - 38E-005.52" at bounding box center [230, 34] width 53 height 12
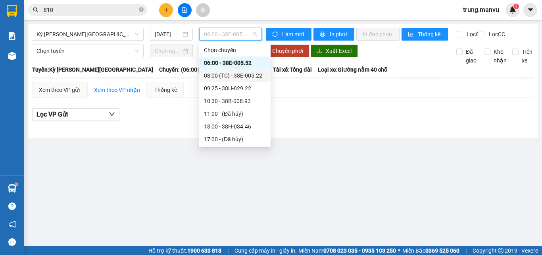
click at [249, 70] on div "08:00 (TC) - 38E-005.22" at bounding box center [234, 75] width 71 height 13
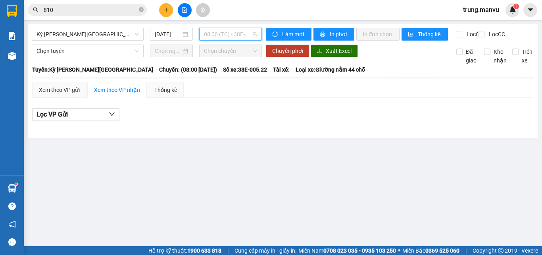
click at [234, 33] on span "08:00 (TC) - 38E-005.22" at bounding box center [230, 34] width 53 height 12
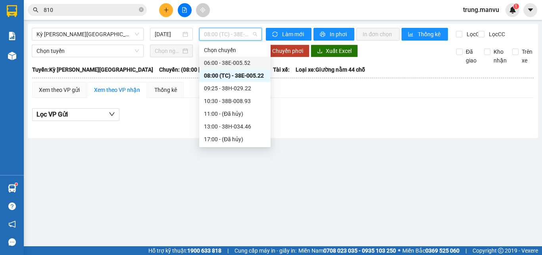
click at [243, 59] on div "06:00 - 38E-005.52" at bounding box center [235, 62] width 62 height 9
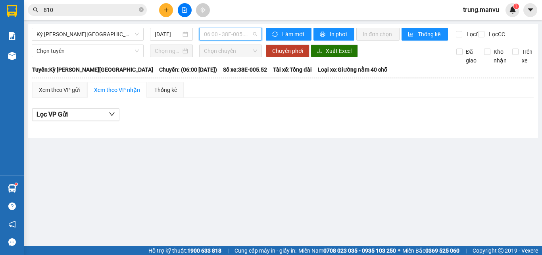
click at [235, 30] on span "06:00 - 38E-005.52" at bounding box center [230, 34] width 53 height 12
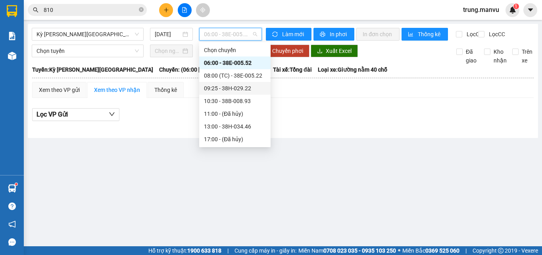
click at [246, 85] on div "09:25 - 38H-029.22" at bounding box center [235, 88] width 62 height 9
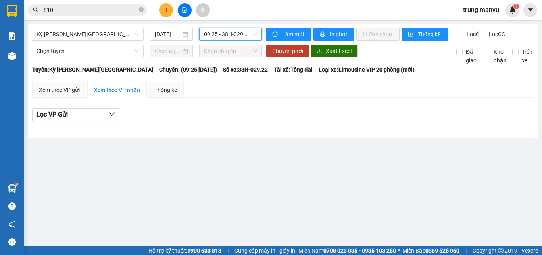
click at [236, 37] on span "09:25 - 38H-029.22" at bounding box center [230, 34] width 53 height 12
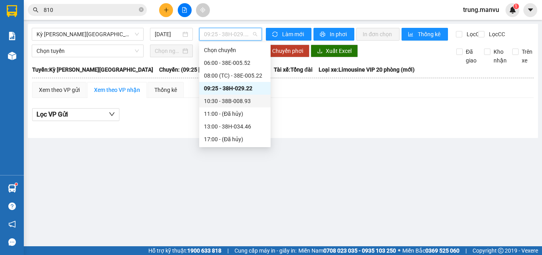
click at [234, 103] on div "10:30 - 38B-008.93" at bounding box center [235, 100] width 62 height 9
